Goal: Task Accomplishment & Management: Manage account settings

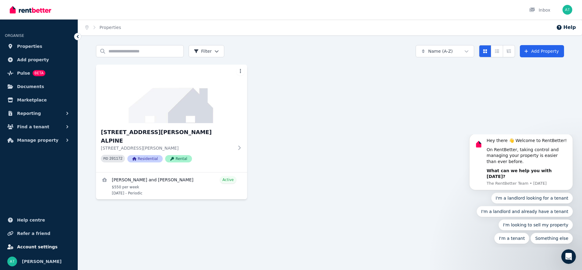
click at [32, 246] on span "Account settings" at bounding box center [37, 246] width 41 height 7
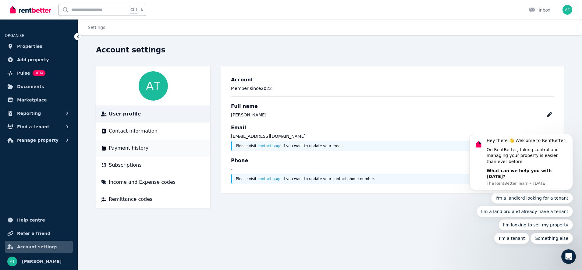
click at [118, 148] on span "Payment history" at bounding box center [129, 148] width 40 height 7
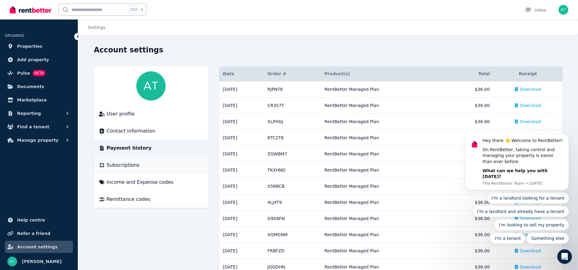
click at [122, 164] on span "Subscriptions" at bounding box center [123, 165] width 33 height 7
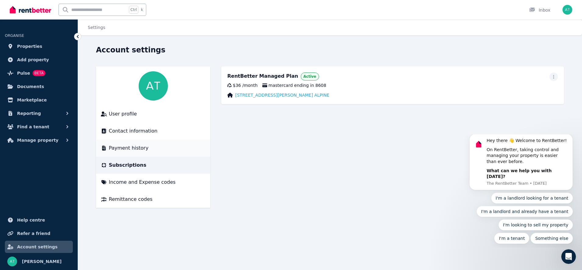
click at [133, 147] on span "Payment history" at bounding box center [129, 148] width 40 height 7
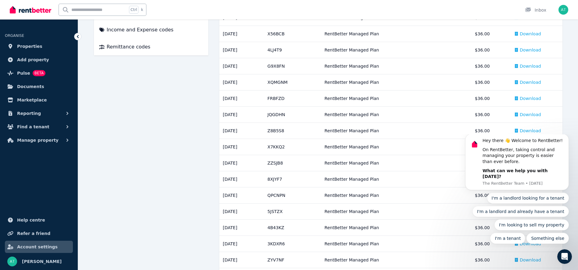
scroll to position [30, 0]
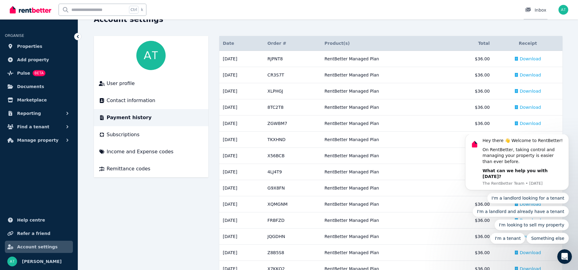
click at [540, 9] on div "Inbox" at bounding box center [535, 10] width 21 height 6
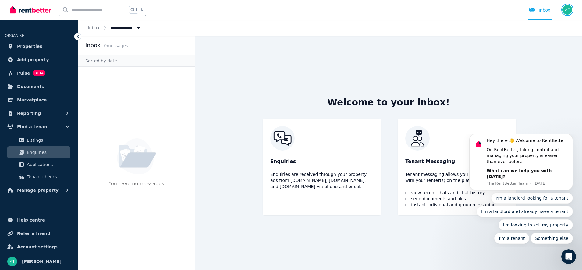
click at [567, 9] on img "button" at bounding box center [568, 10] width 10 height 10
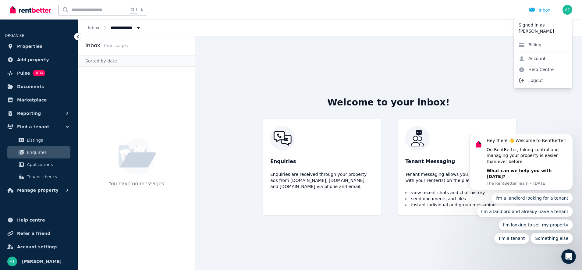
click at [540, 80] on span "Logout" at bounding box center [543, 80] width 59 height 11
